Goal: Information Seeking & Learning: Learn about a topic

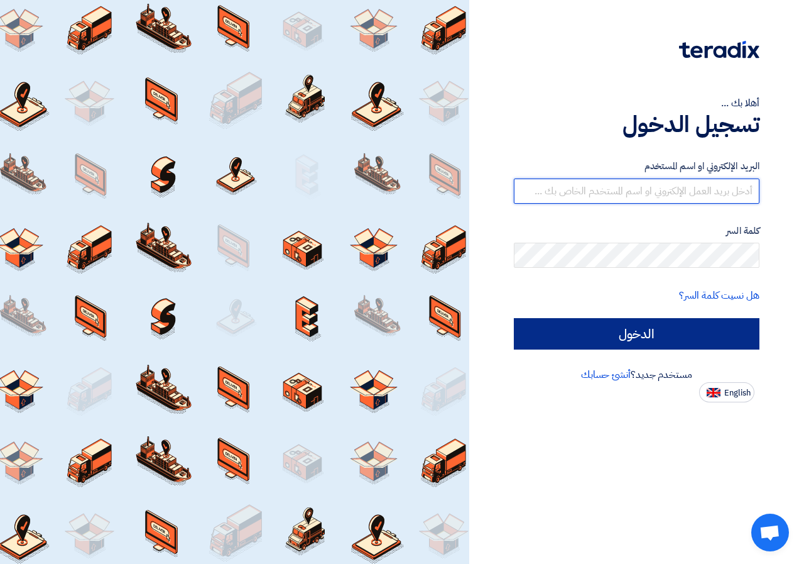
type input "[EMAIL_ADDRESS][DOMAIN_NAME]"
click at [584, 327] on input "الدخول" at bounding box center [637, 333] width 246 height 31
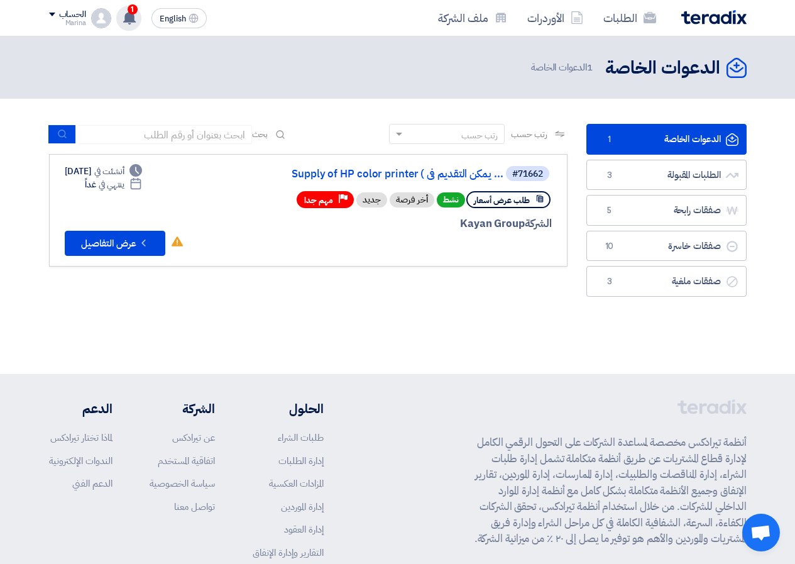
click at [132, 17] on use at bounding box center [129, 18] width 13 height 14
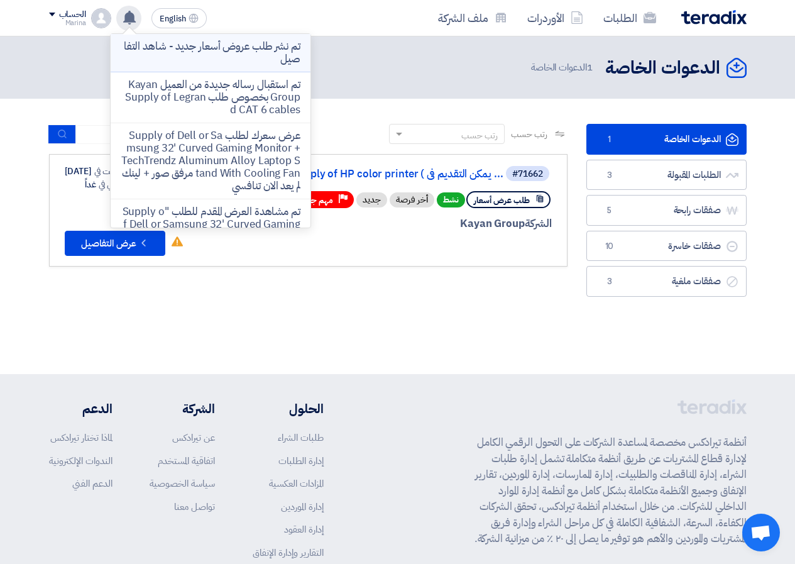
click at [177, 59] on p "تم نشر طلب عروض أسعار جديد - شاهد التفاصيل" at bounding box center [211, 52] width 180 height 25
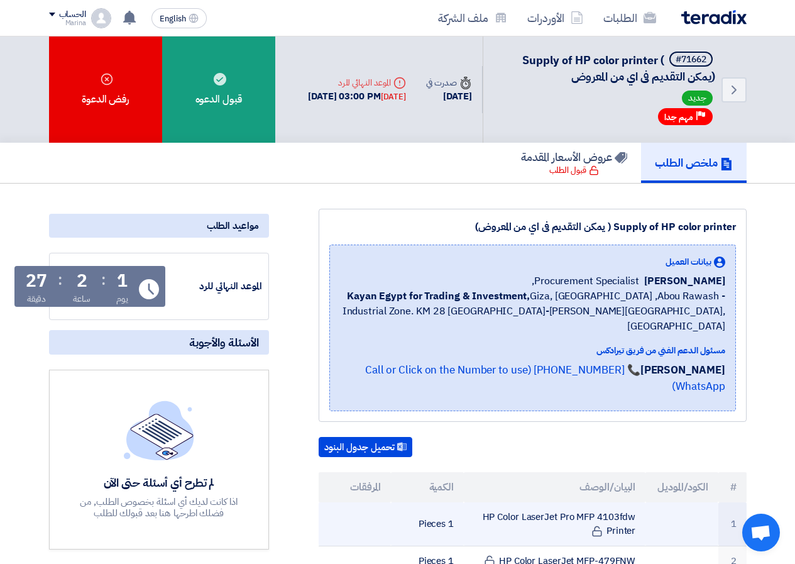
scroll to position [126, 0]
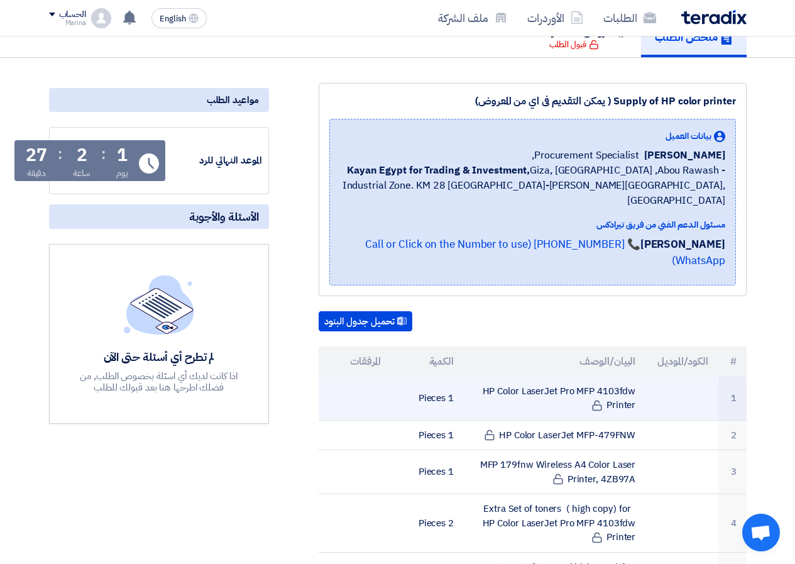
drag, startPoint x: 483, startPoint y: 361, endPoint x: 638, endPoint y: 373, distance: 155.1
click at [638, 376] on td "HP Color LaserJet Pro MFP 4103fdw Printer" at bounding box center [555, 398] width 182 height 44
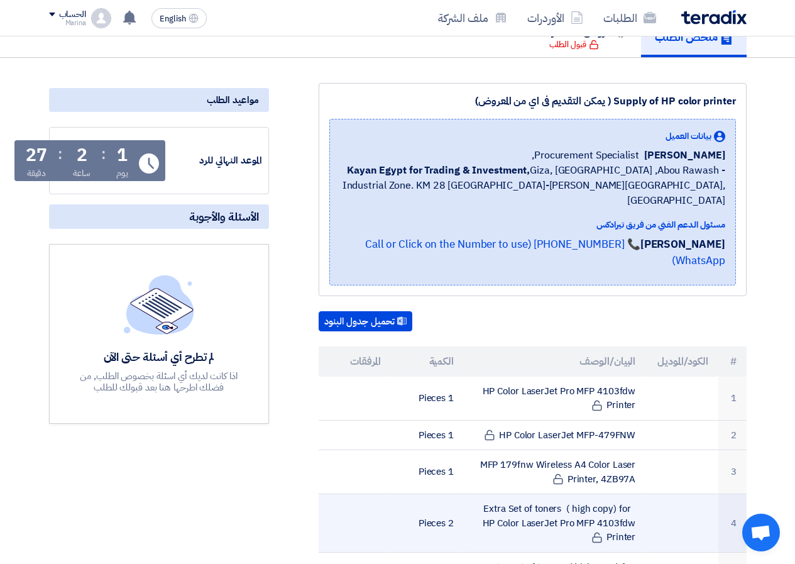
scroll to position [251, 0]
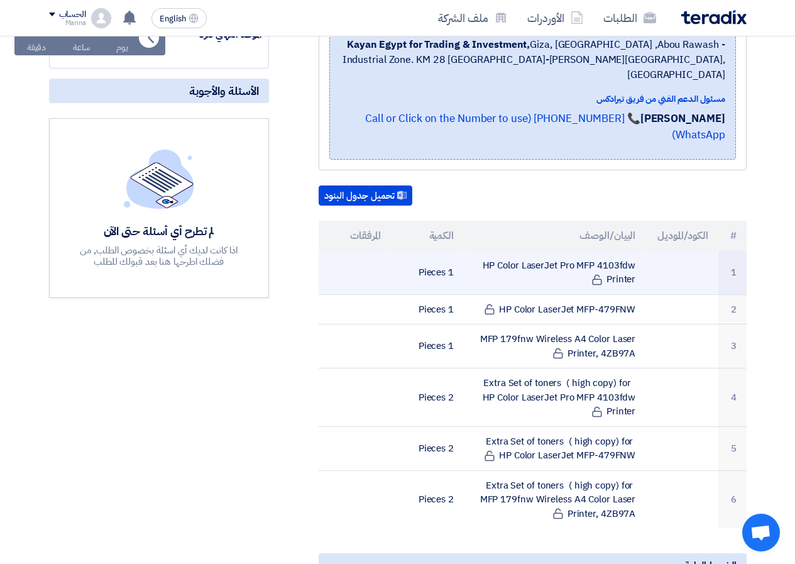
click at [633, 251] on td "HP Color LaserJet Pro MFP 4103fdw Printer" at bounding box center [555, 273] width 182 height 44
drag, startPoint x: 633, startPoint y: 236, endPoint x: 628, endPoint y: 251, distance: 15.9
click at [628, 251] on td "HP Color LaserJet Pro MFP 4103fdw Printer" at bounding box center [555, 273] width 182 height 44
copy td "HP Color LaserJet Pro MFP 4103fdw Printer"
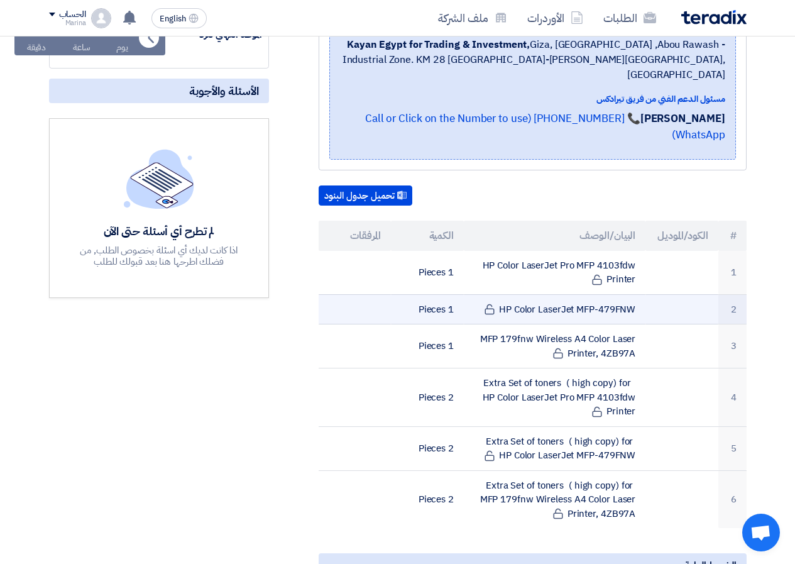
click at [582, 294] on td "HP Color LaserJet MFP-479FNW" at bounding box center [555, 309] width 182 height 30
click at [563, 294] on td "HP Color LaserJet MFP-479FNW" at bounding box center [555, 309] width 182 height 30
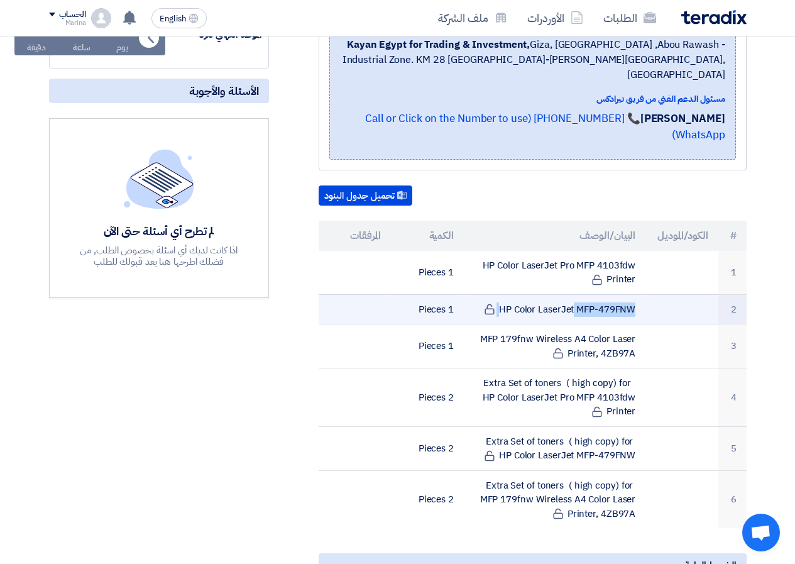
copy tr "HP Color LaserJet MFP-479FNW"
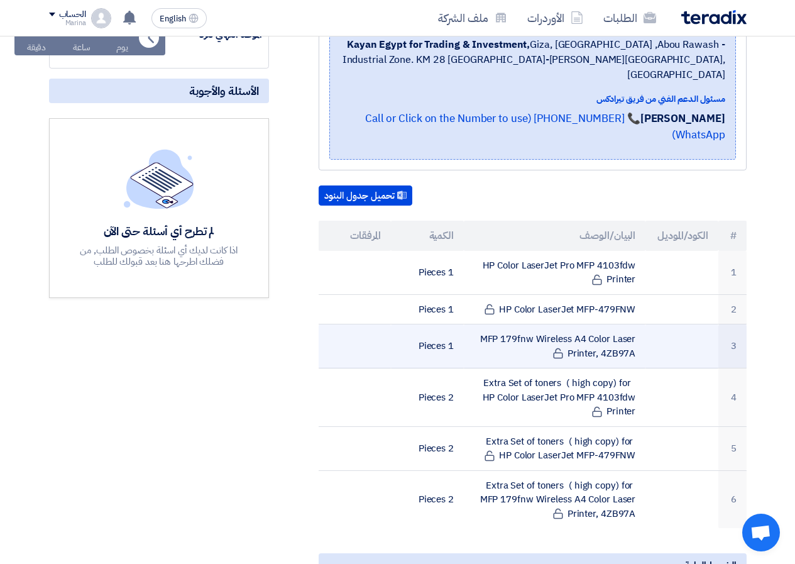
click at [506, 324] on td "MFP 179fnw Wireless A4 Color Laser Printer, 4ZB97A" at bounding box center [555, 346] width 182 height 44
drag, startPoint x: 506, startPoint y: 312, endPoint x: 530, endPoint y: 309, distance: 24.1
click at [530, 324] on td "MFP 179fnw Wireless A4 Color Laser Printer, 4ZB97A" at bounding box center [555, 346] width 182 height 44
copy tr "MFP 179fnw Wireless A4 Color Laser Printer, 4ZB97A"
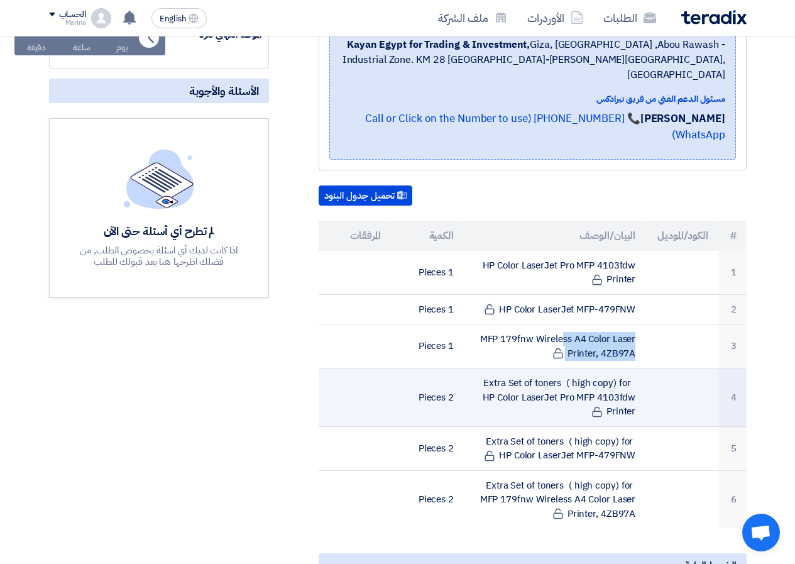
drag, startPoint x: 493, startPoint y: 349, endPoint x: 632, endPoint y: 380, distance: 142.9
click at [632, 380] on td "Extra Set of toners ( high copy) for HP Color LaserJet Pro MFP 4103fdw Printer" at bounding box center [555, 397] width 182 height 58
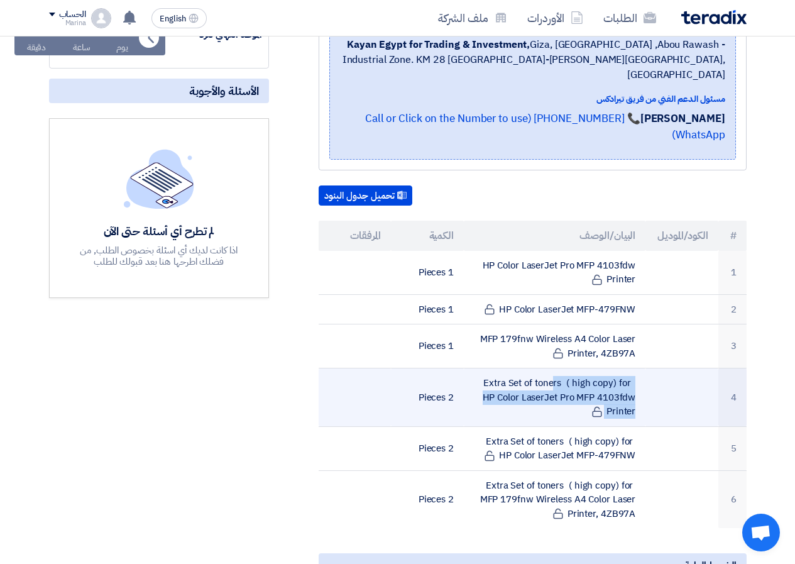
drag, startPoint x: 632, startPoint y: 380, endPoint x: 636, endPoint y: 359, distance: 20.5
click at [636, 368] on td "Extra Set of toners ( high copy) for HP Color LaserJet Pro MFP 4103fdw Printer" at bounding box center [555, 397] width 182 height 58
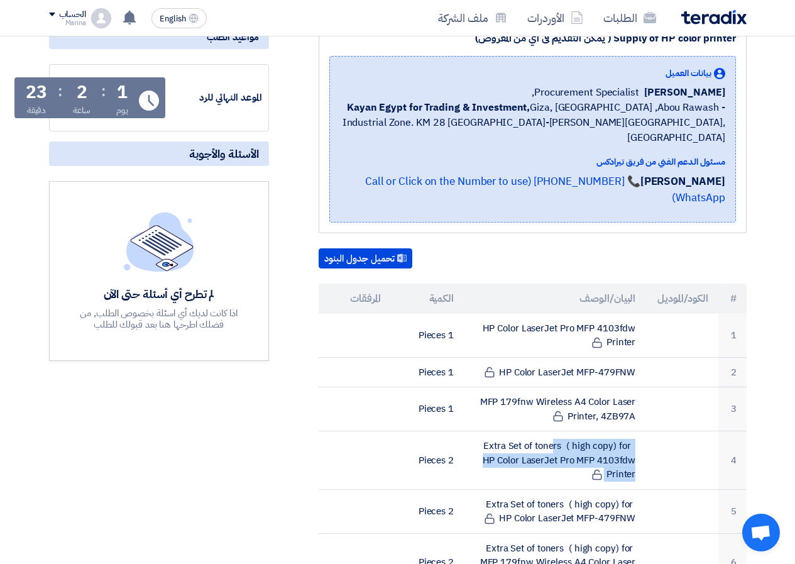
scroll to position [314, 0]
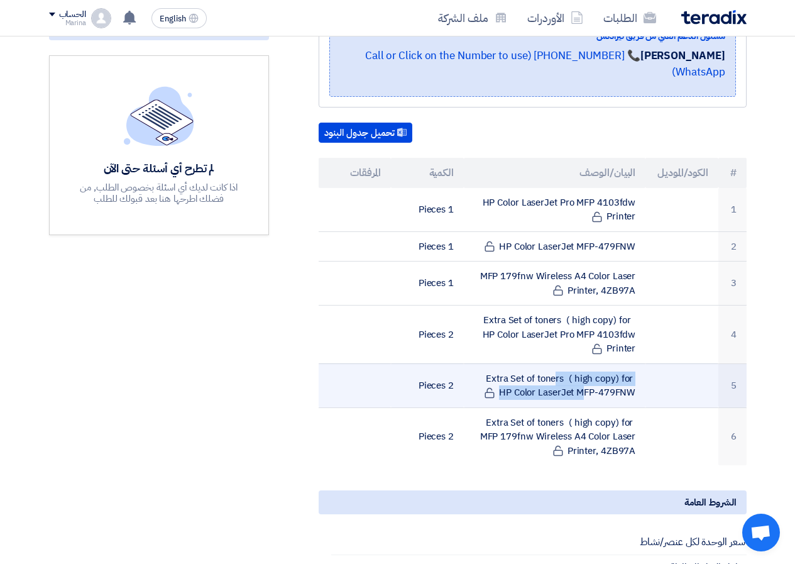
drag, startPoint x: 474, startPoint y: 346, endPoint x: 636, endPoint y: 347, distance: 161.5
click at [636, 363] on td "Extra Set of toners ( high copy) for HP Color LaserJet MFP-479FNW" at bounding box center [555, 385] width 182 height 44
click at [637, 363] on td "Extra Set of toners ( high copy) for HP Color LaserJet MFP-479FNW" at bounding box center [555, 385] width 182 height 44
drag, startPoint x: 637, startPoint y: 346, endPoint x: 660, endPoint y: 359, distance: 26.7
click at [660, 363] on tr "5 Extra Set of toners ( high copy) for HP Color LaserJet MFP-479FNW 2 Pieces" at bounding box center [533, 385] width 428 height 44
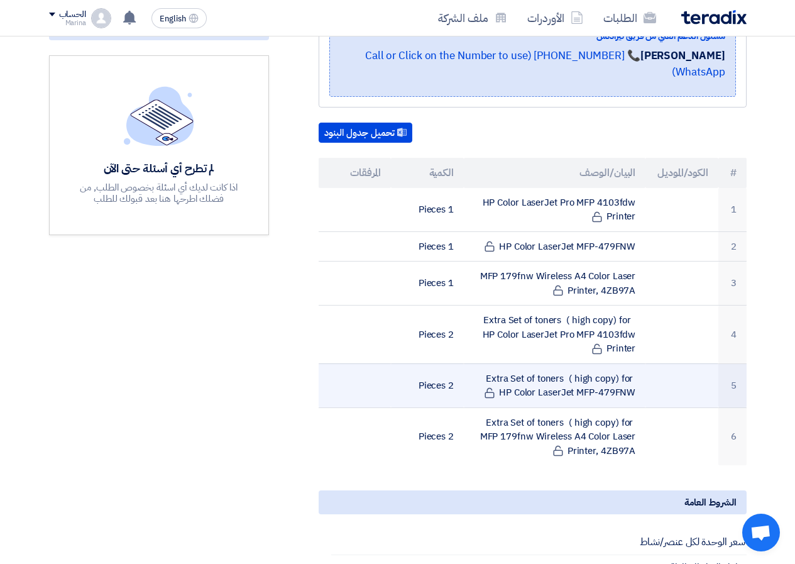
click at [594, 363] on td "Extra Set of toners ( high copy) for HP Color LaserJet MFP-479FNW" at bounding box center [555, 385] width 182 height 44
click at [479, 363] on td "Extra Set of toners ( high copy) for HP Color LaserJet MFP-479FNW" at bounding box center [555, 385] width 182 height 44
drag, startPoint x: 479, startPoint y: 346, endPoint x: 633, endPoint y: 364, distance: 154.5
click at [633, 364] on td "Extra Set of toners ( high copy) for HP Color LaserJet MFP-479FNW" at bounding box center [555, 385] width 182 height 44
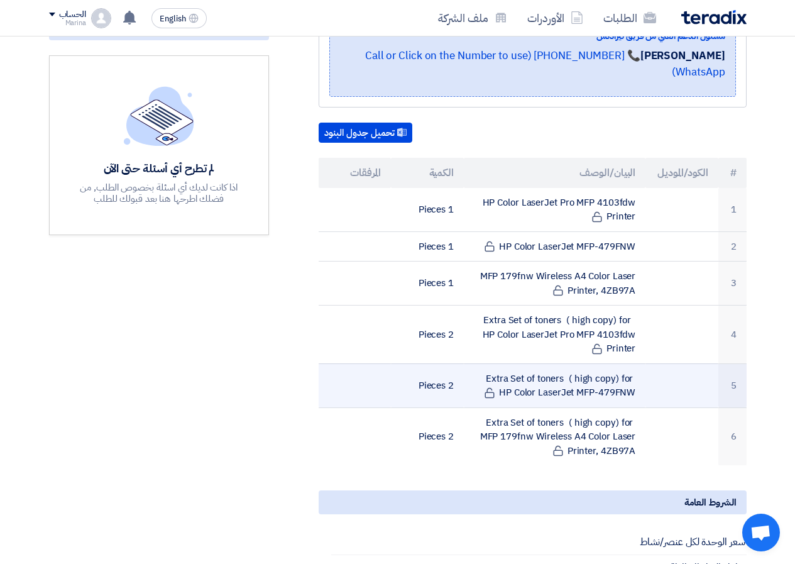
click at [633, 364] on td "Extra Set of toners ( high copy) for HP Color LaserJet MFP-479FNW" at bounding box center [555, 385] width 182 height 44
copy tr "Extra Set of toners ( high copy) for HP Color LaserJet MFP-479FNW"
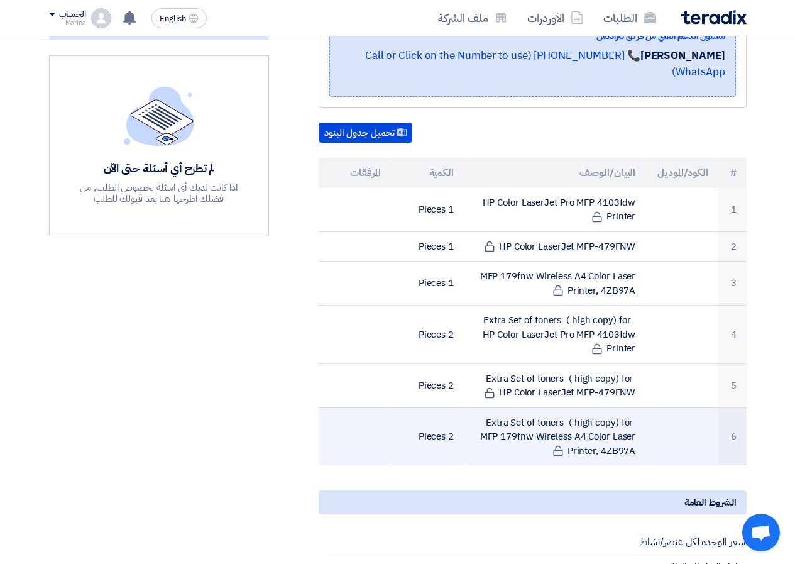
click at [500, 407] on td "Extra Set of toners ( high copy) for MFP 179fnw Wireless A4 Color Laser Printer…" at bounding box center [555, 436] width 182 height 58
copy tr "Extra Set of toners ( high copy) for MFP 179fnw Wireless A4 Color Laser Printer…"
